Goal: Task Accomplishment & Management: Use online tool/utility

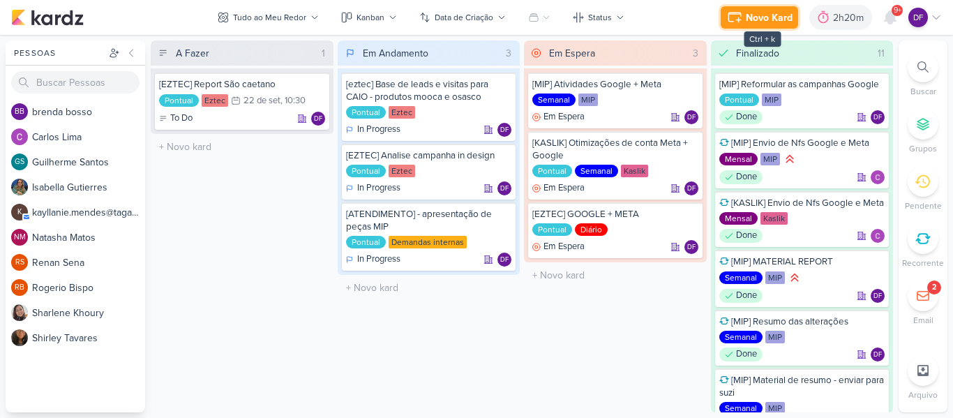
click at [748, 10] on div "Novo Kard" at bounding box center [769, 17] width 47 height 15
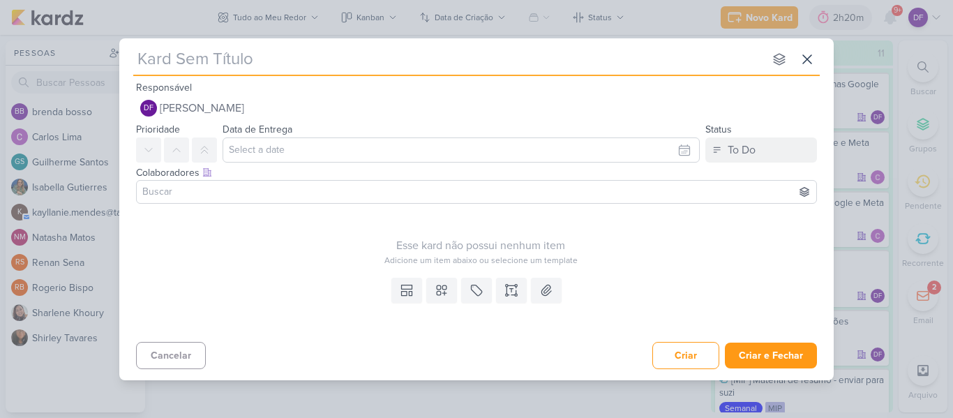
click at [265, 65] on input "text" at bounding box center [448, 59] width 631 height 25
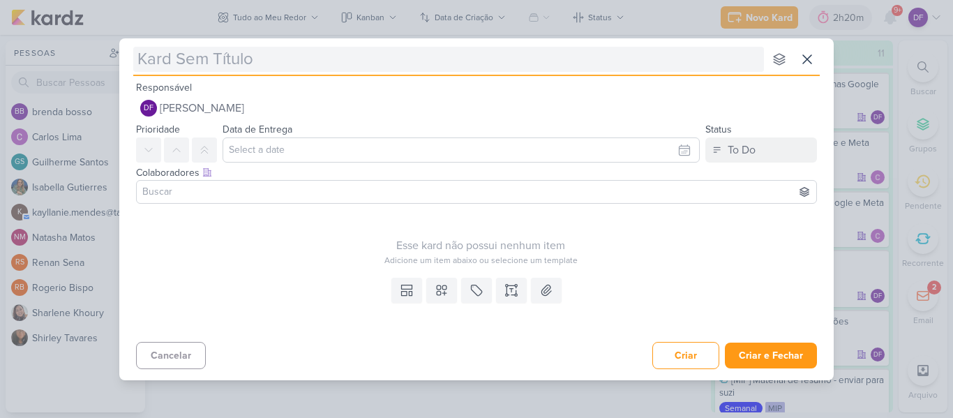
type input "["
type input "[MIP]"
type input "[MIP] L"
type input "[MIP] LANÇA"
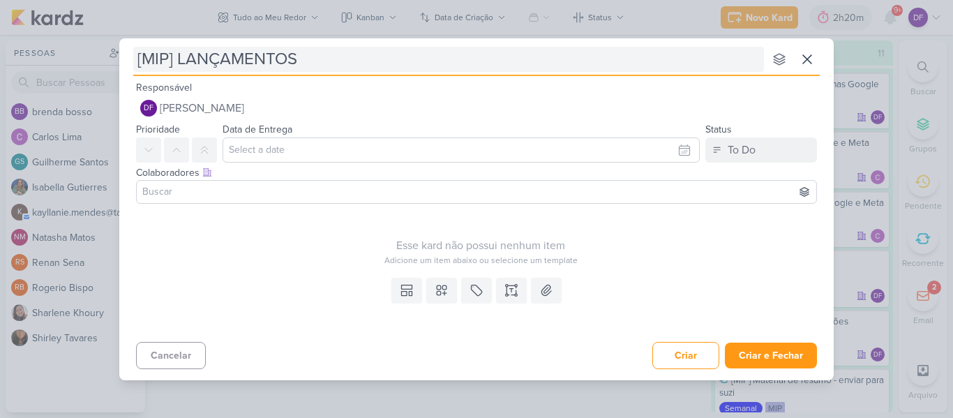
type input "[MIP] LANÇAMENTOS"
type input "[MIP] LANÇAMENTOS - RELANÇA"
type input "[MIP] LANÇAMENTOS - RELANÇAMENTO"
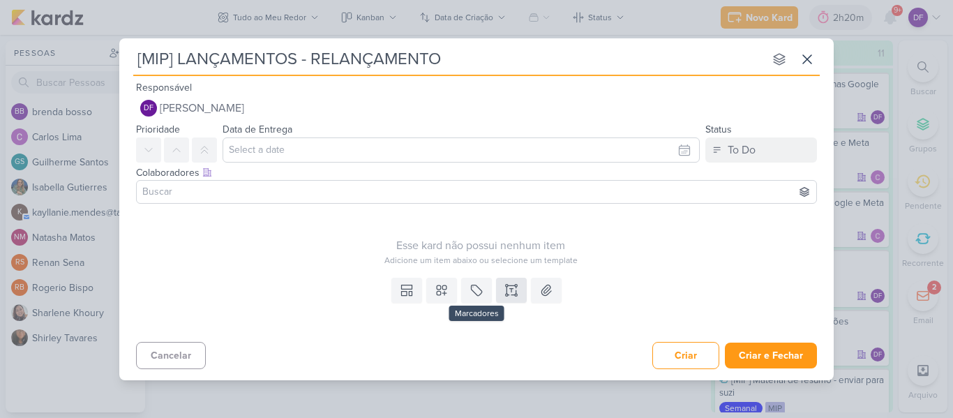
type input "[MIP] LANÇAMENTOS - RELANÇAMENTO"
click at [512, 285] on icon at bounding box center [512, 290] width 14 height 14
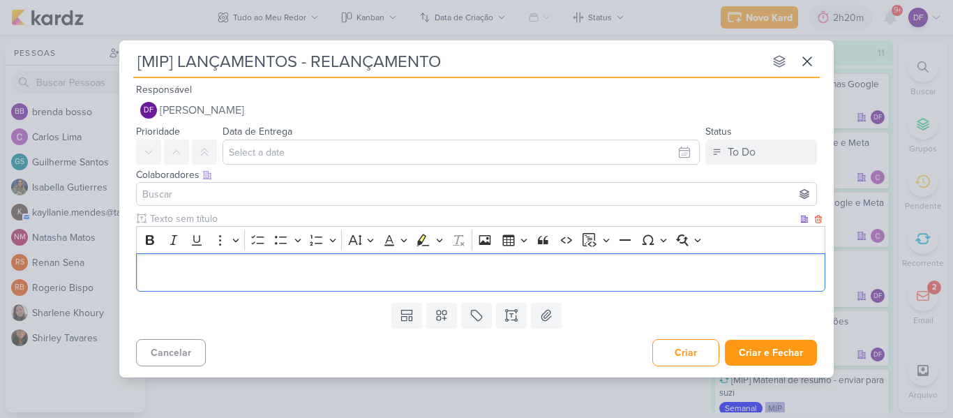
click at [264, 276] on p "Editor editing area: main" at bounding box center [481, 272] width 675 height 17
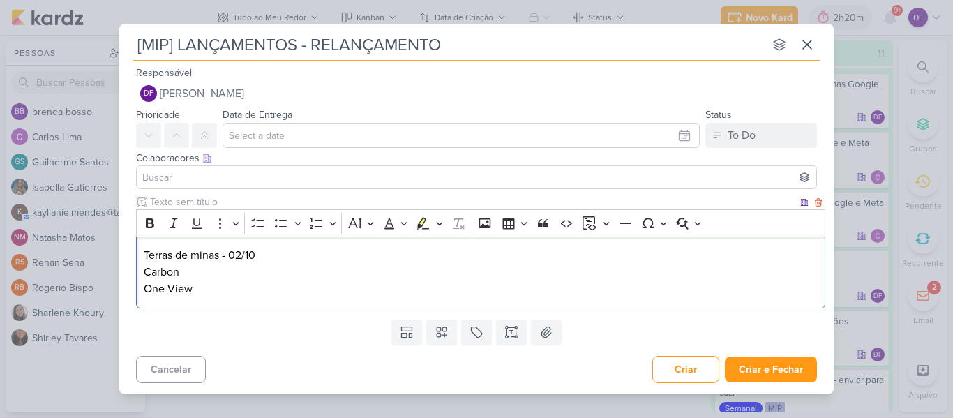
click at [198, 276] on p "Carbon" at bounding box center [481, 272] width 675 height 17
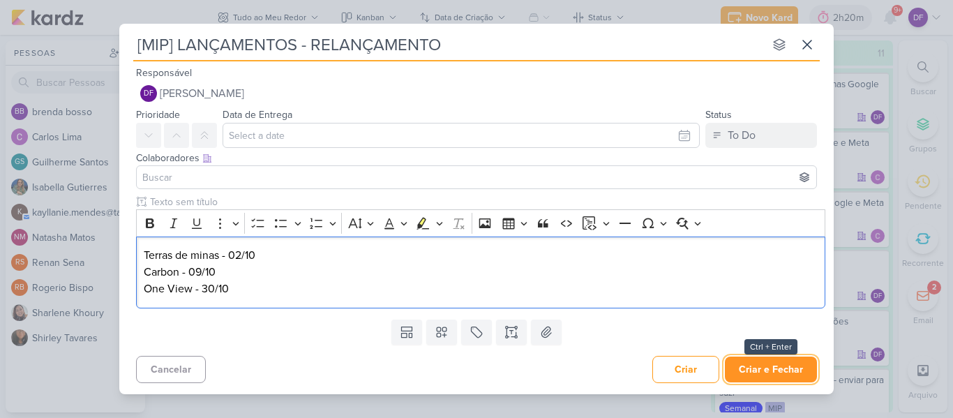
click at [768, 369] on button "Criar e Fechar" at bounding box center [771, 370] width 92 height 26
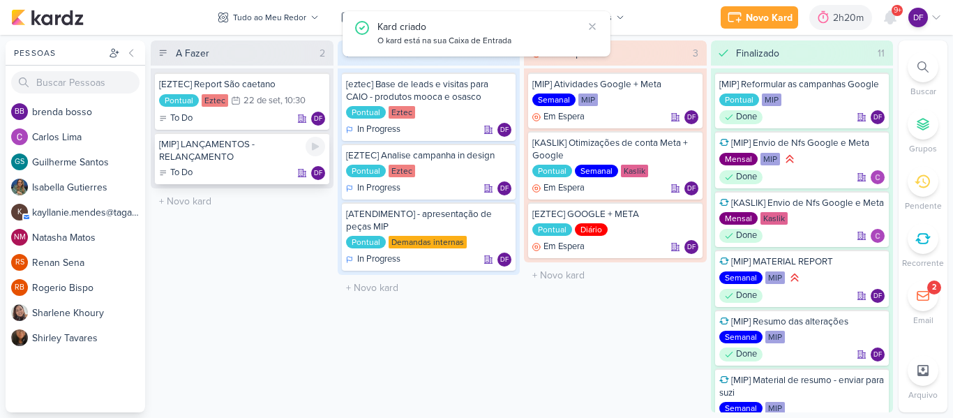
click at [237, 151] on div "[MIP] LANÇAMENTOS - RELANÇAMENTO" at bounding box center [242, 150] width 166 height 25
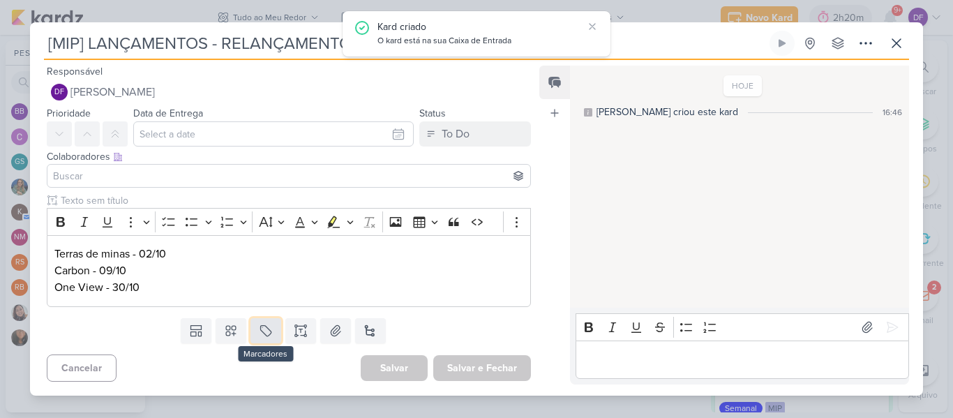
click at [274, 332] on button at bounding box center [266, 330] width 31 height 25
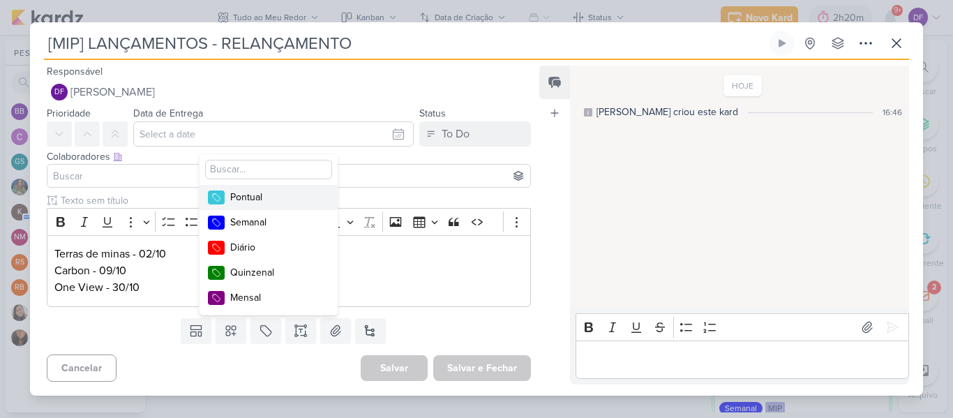
click at [250, 196] on div "Pontual" at bounding box center [275, 197] width 91 height 15
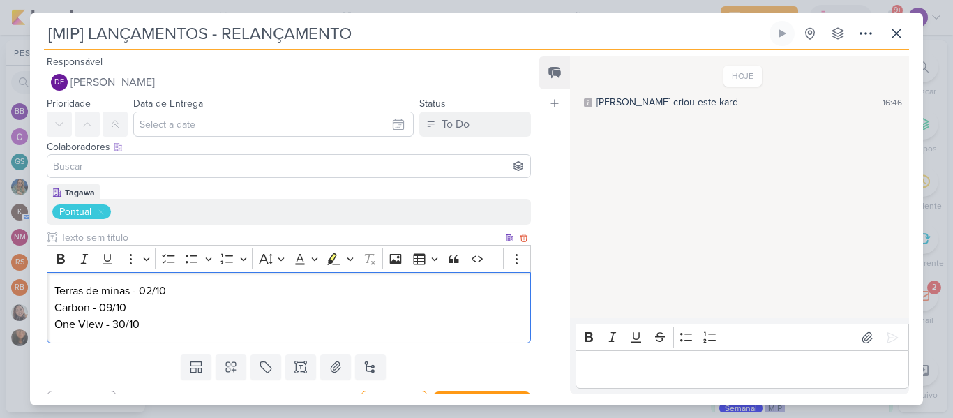
click at [303, 332] on p "One View - 30/10" at bounding box center [288, 324] width 469 height 17
click at [229, 363] on icon at bounding box center [231, 368] width 10 height 10
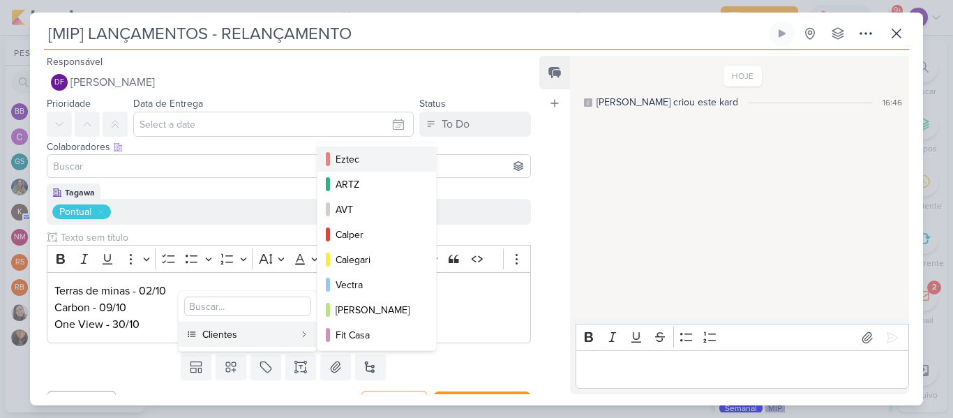
click at [376, 164] on div "Eztec" at bounding box center [378, 159] width 84 height 15
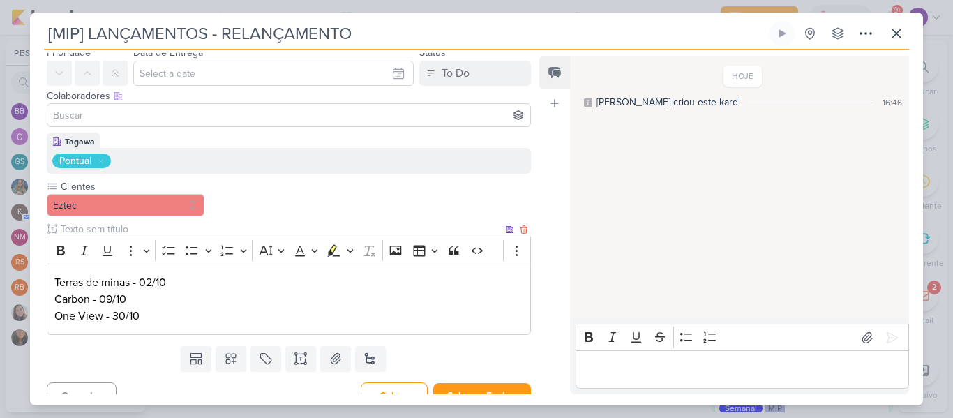
scroll to position [69, 0]
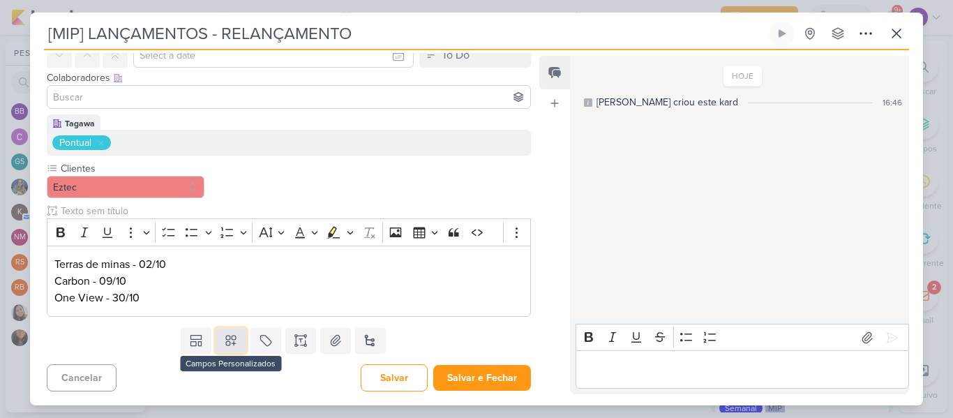
click at [229, 335] on icon at bounding box center [231, 341] width 14 height 14
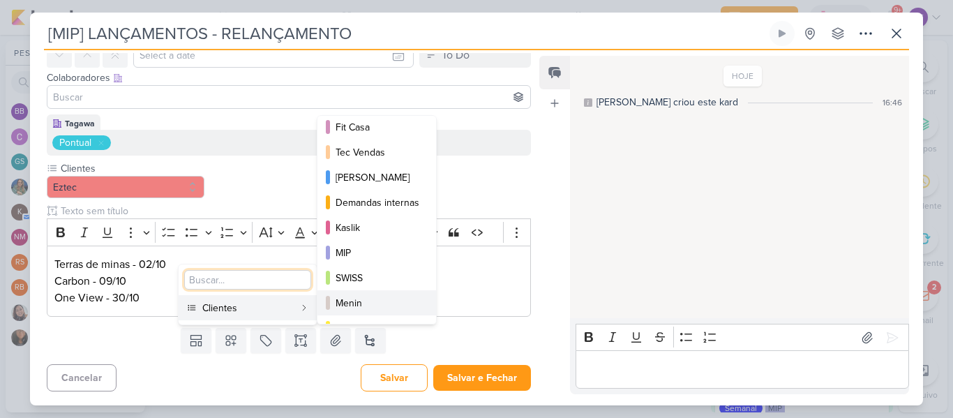
scroll to position [202, 0]
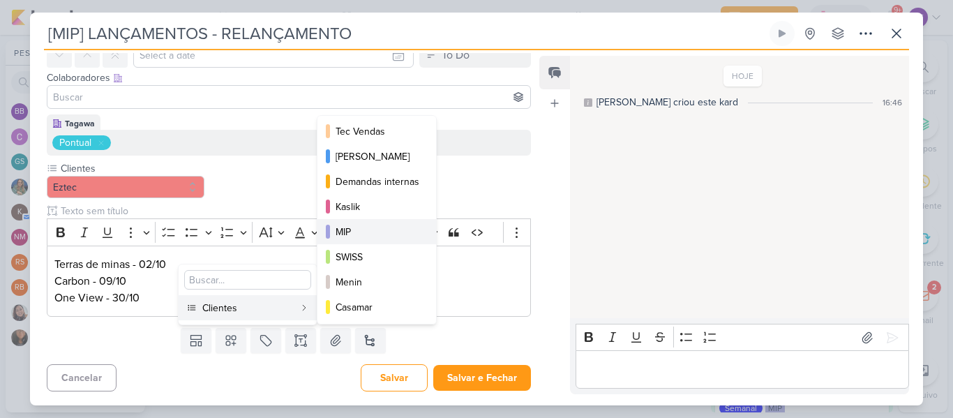
click at [362, 239] on div "MIP" at bounding box center [378, 232] width 84 height 15
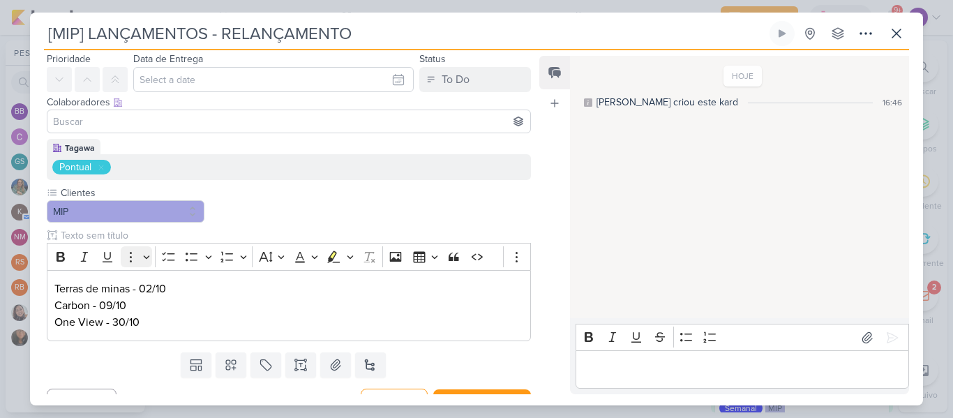
scroll to position [69, 0]
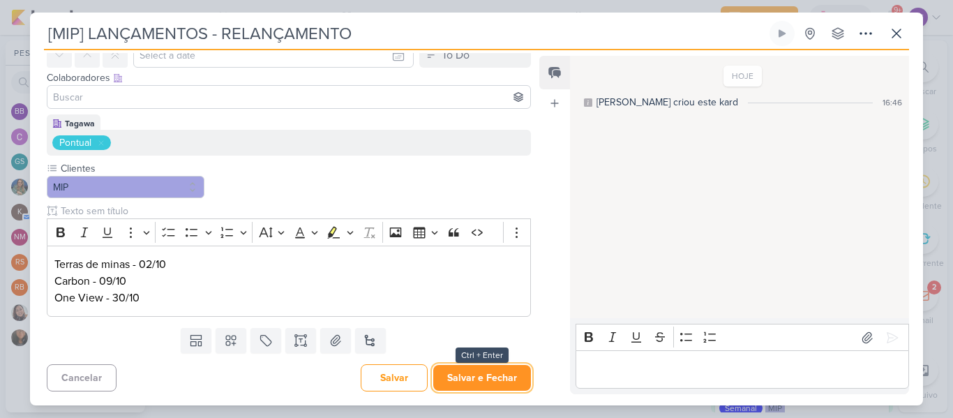
click at [474, 376] on button "Salvar e Fechar" at bounding box center [482, 378] width 98 height 26
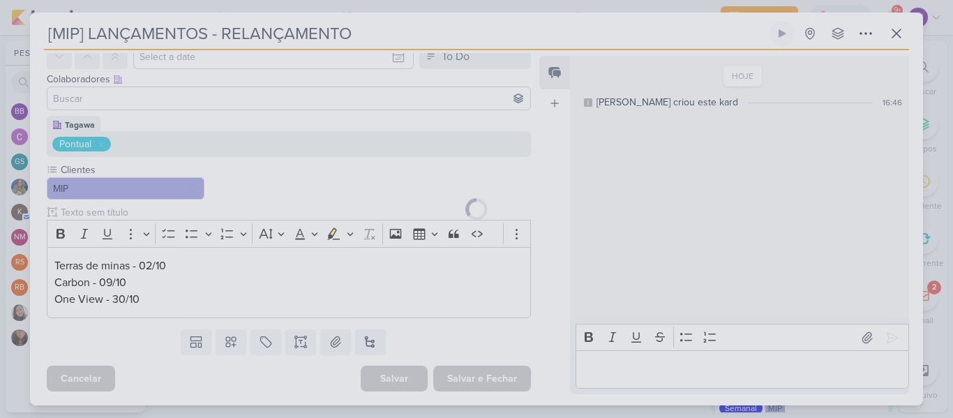
scroll to position [68, 0]
